Goal: Task Accomplishment & Management: Manage account settings

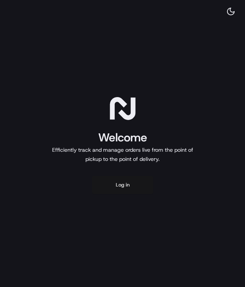
click at [122, 187] on button "Log in" at bounding box center [122, 185] width 61 height 18
